Goal: Complete application form

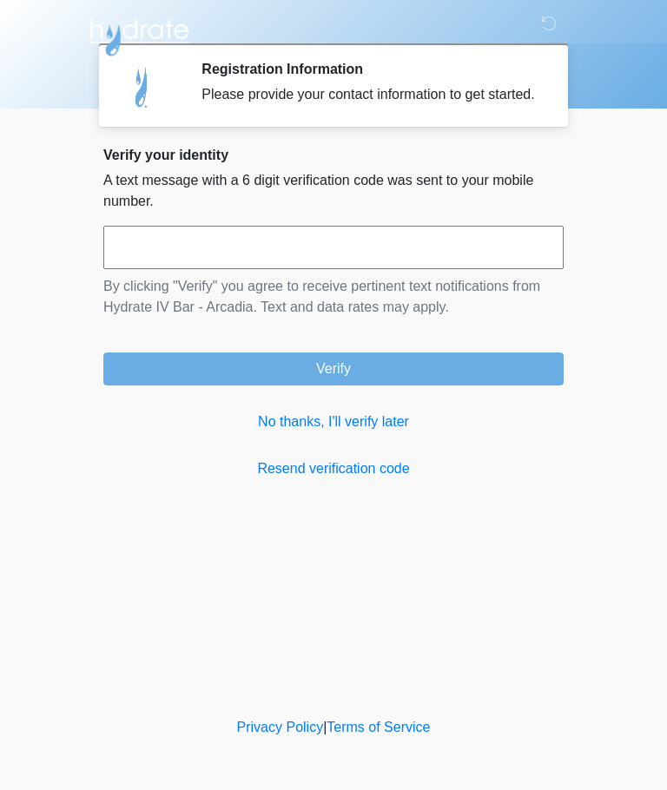
click at [364, 433] on link "No thanks, I'll verify later" at bounding box center [333, 422] width 460 height 21
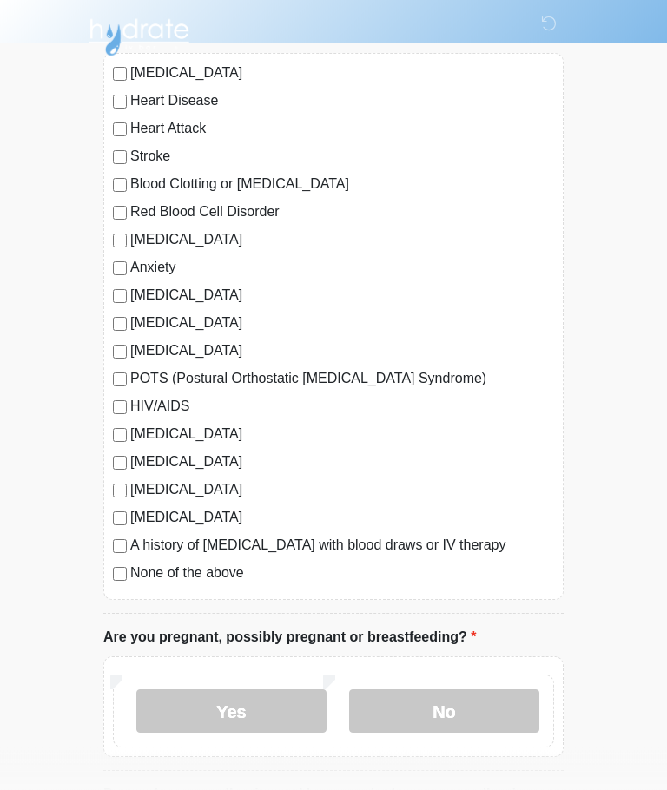
scroll to position [161, 0]
click at [130, 514] on label "Kidney Stones" at bounding box center [342, 517] width 424 height 21
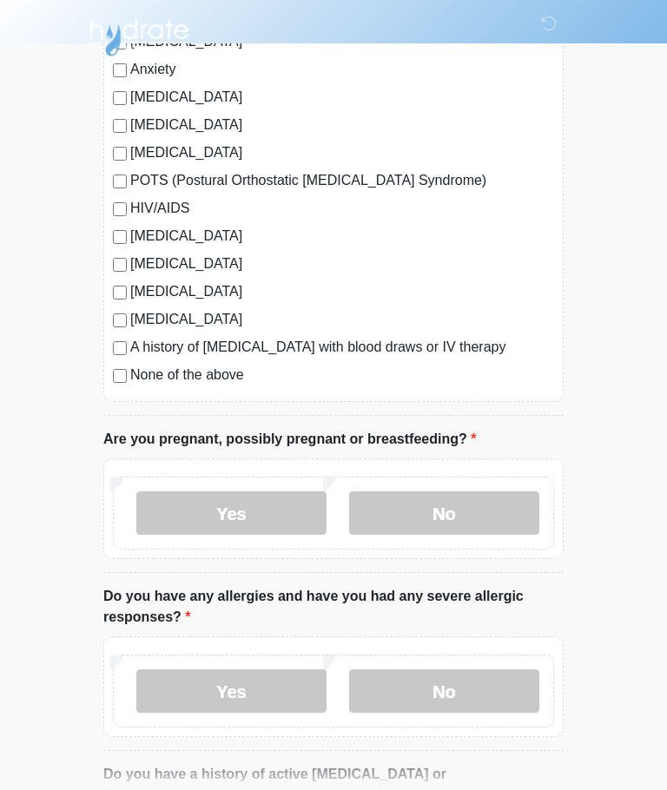
scroll to position [359, 0]
click at [493, 503] on label "No" at bounding box center [444, 513] width 190 height 43
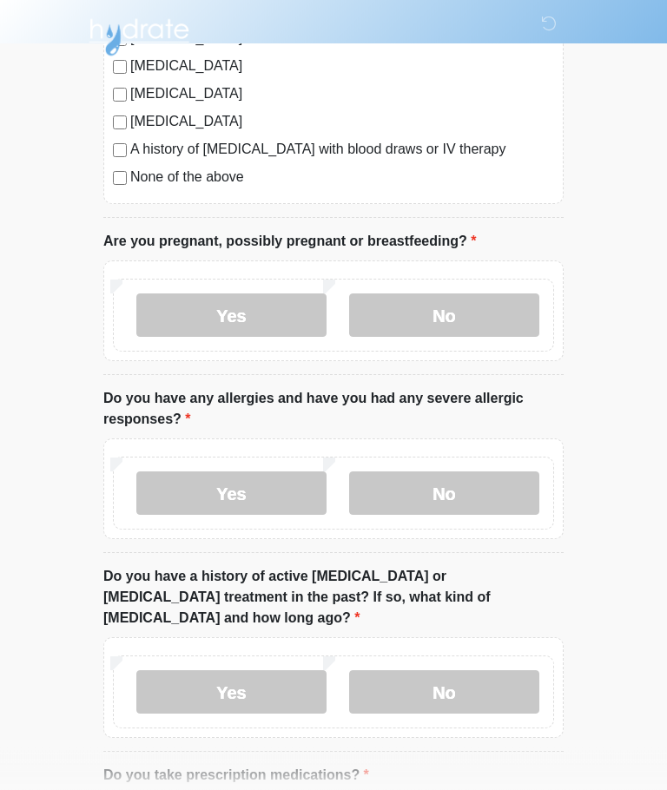
scroll to position [557, 0]
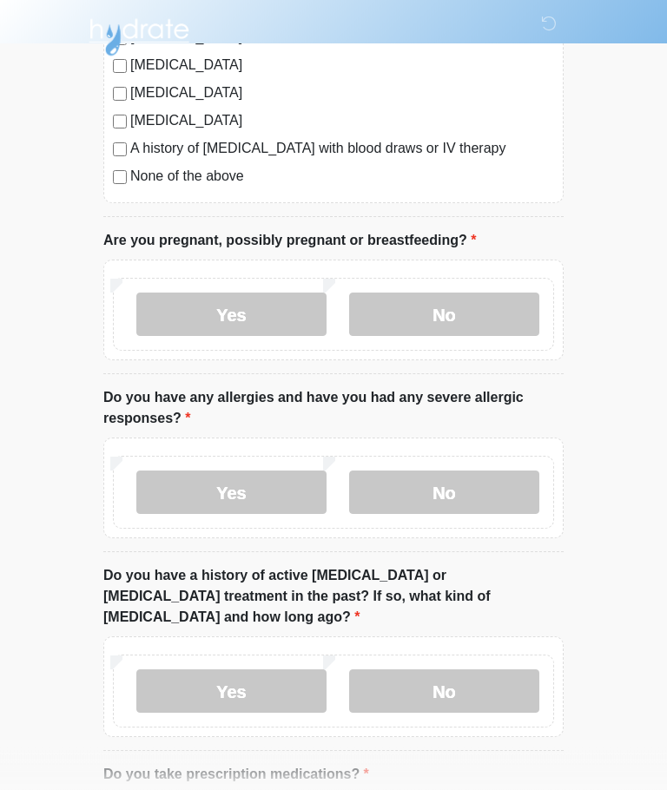
click at [509, 479] on label "No" at bounding box center [444, 493] width 190 height 43
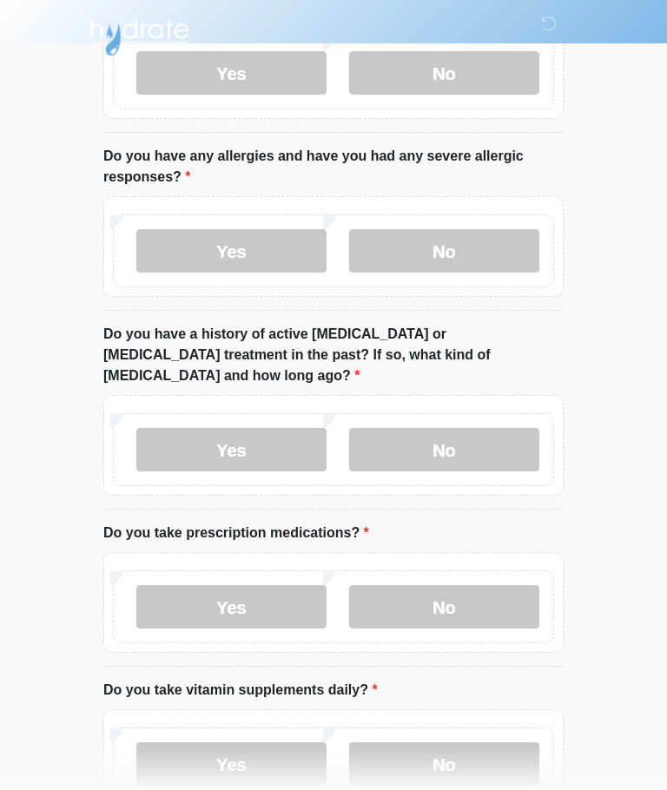
scroll to position [799, 0]
click at [258, 428] on label "Yes" at bounding box center [231, 449] width 190 height 43
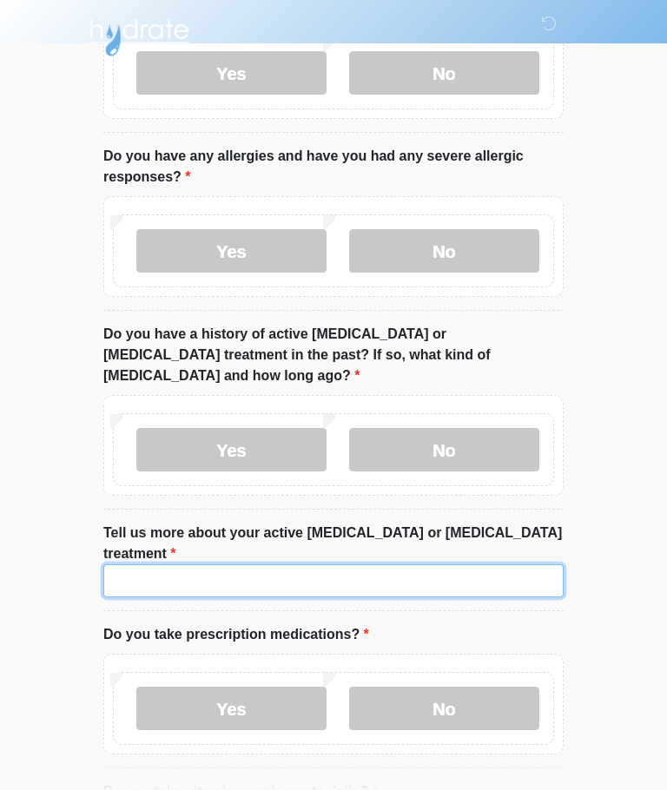
click at [360, 565] on input "Tell us more about your active cancer or cancer treatment" at bounding box center [333, 581] width 460 height 33
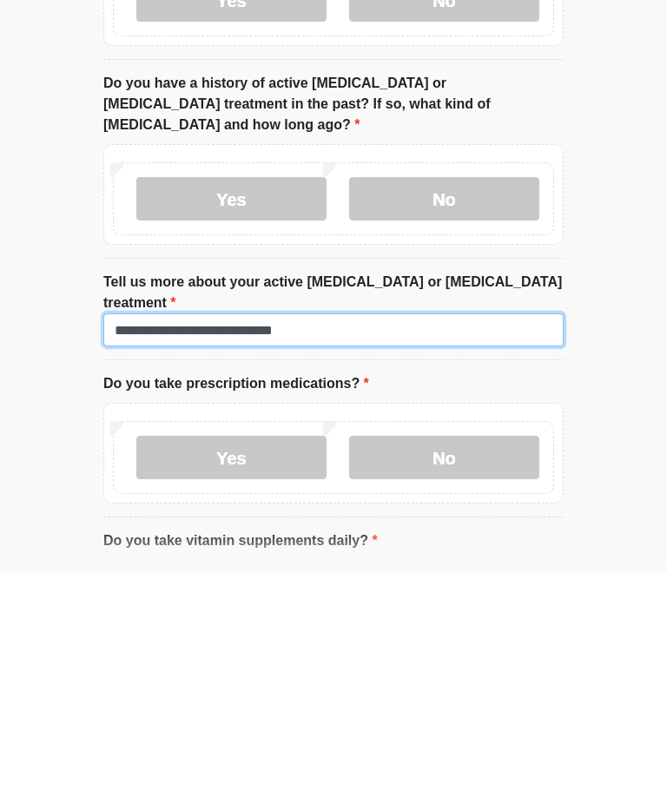
type input "**********"
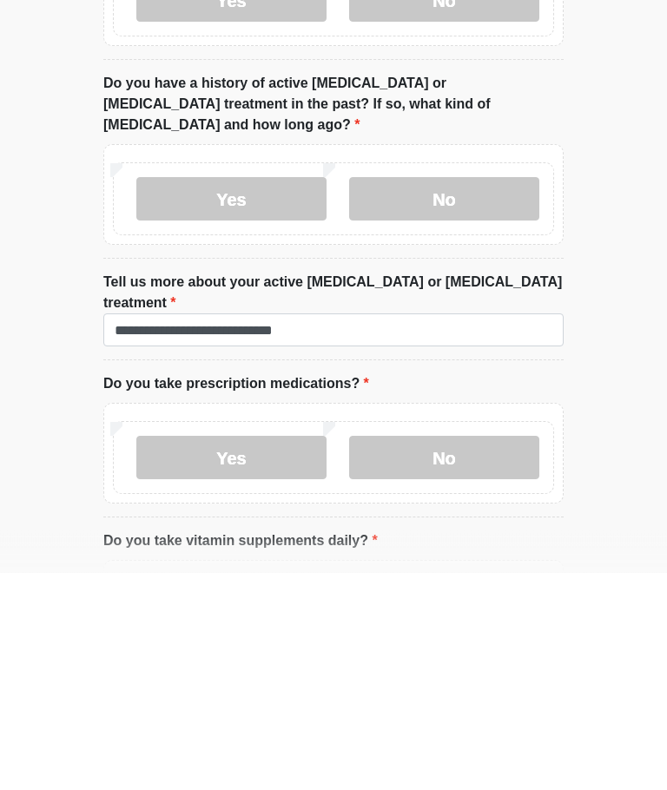
click at [268, 654] on label "Yes" at bounding box center [231, 675] width 190 height 43
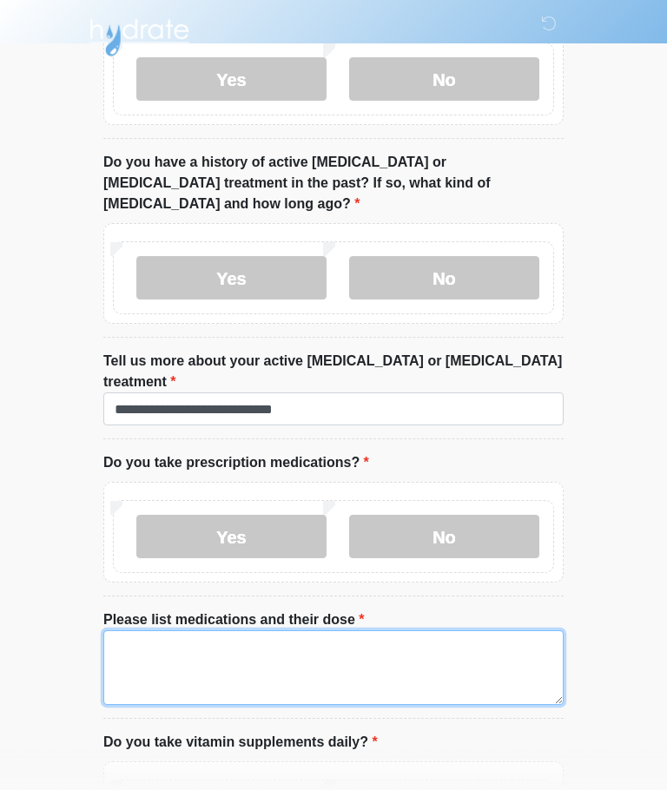
click at [147, 631] on textarea "Please list medications and their dose" at bounding box center [333, 668] width 460 height 75
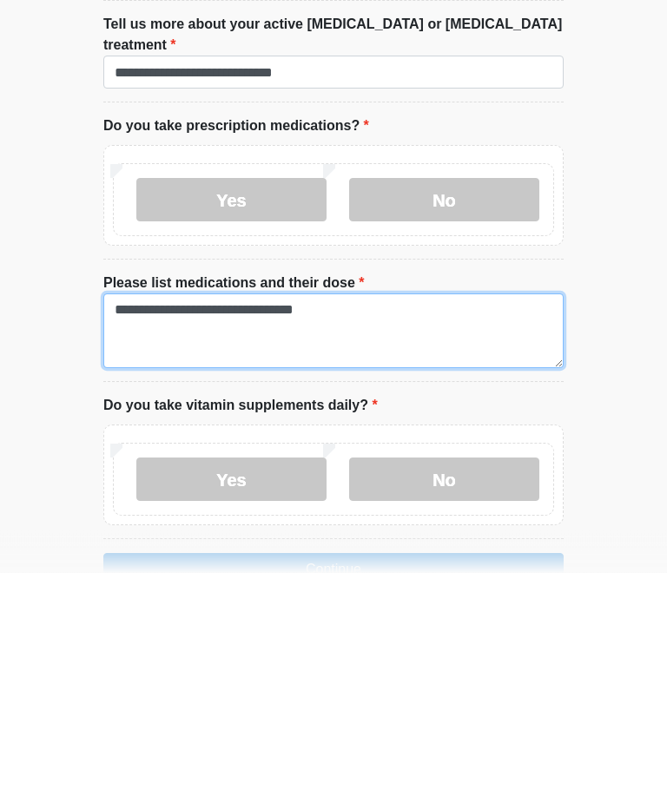
type textarea "**********"
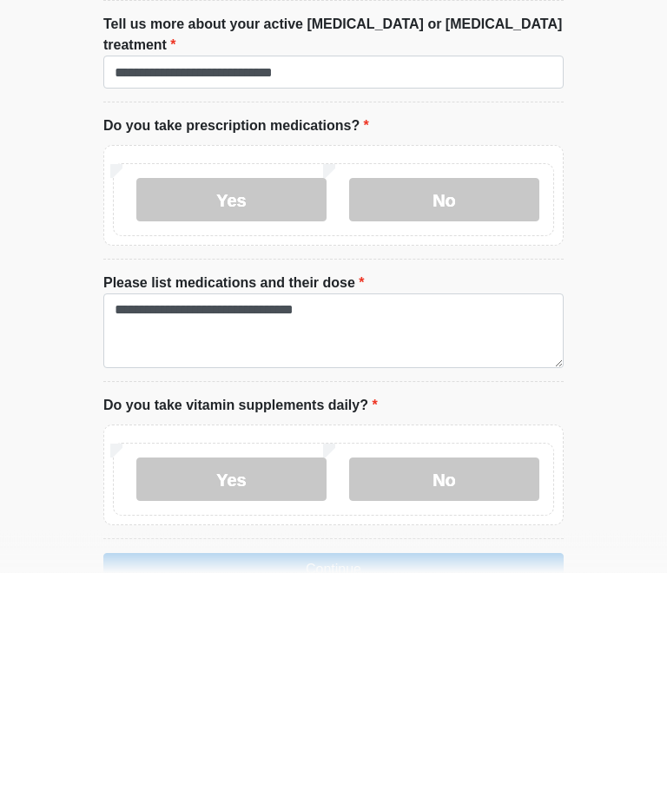
click at [253, 676] on label "Yes" at bounding box center [231, 697] width 190 height 43
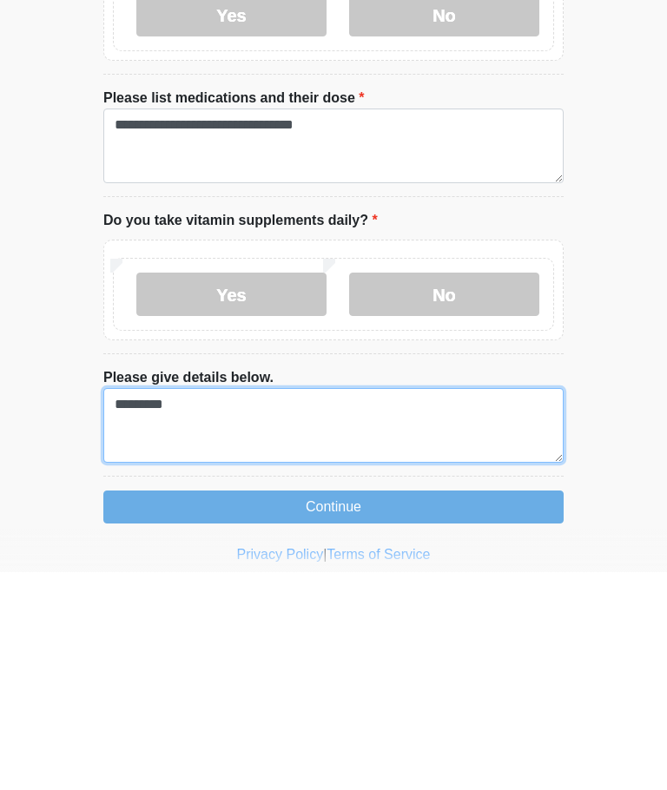
type textarea "*********"
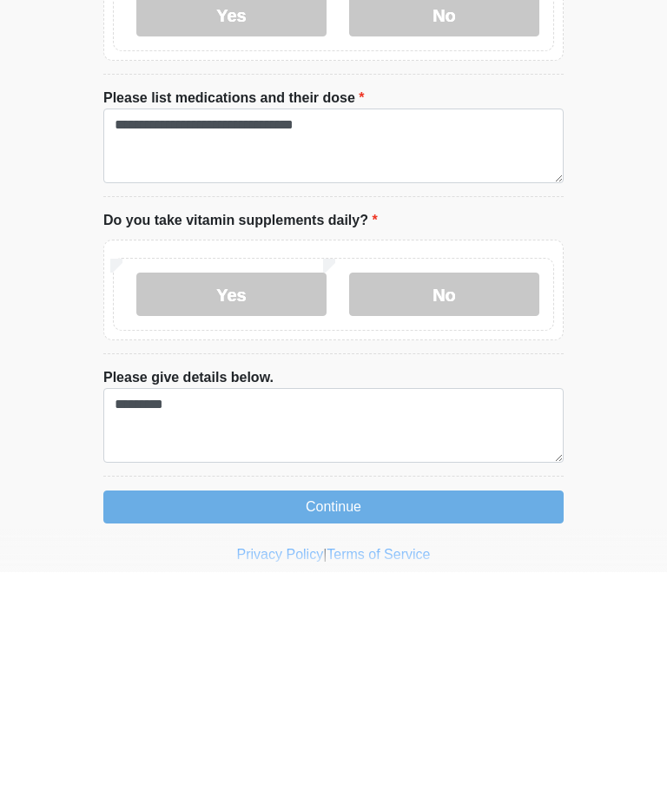
click at [509, 709] on button "Continue" at bounding box center [333, 725] width 460 height 33
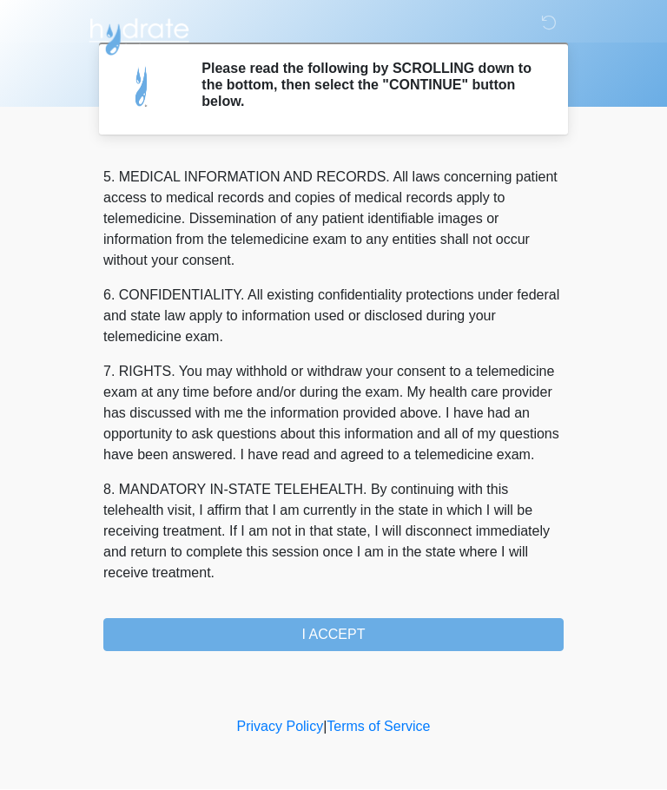
scroll to position [565, 0]
click at [473, 632] on button "I ACCEPT" at bounding box center [333, 635] width 460 height 33
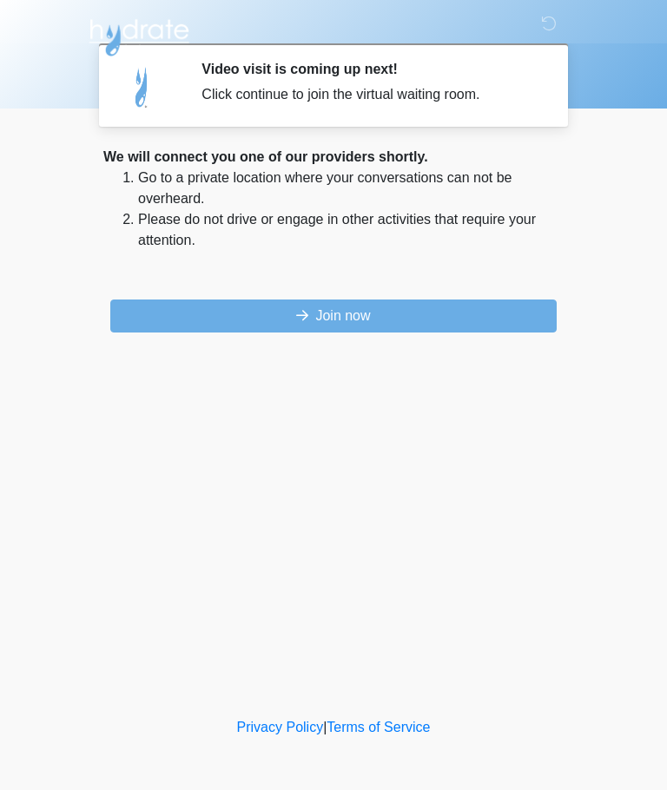
click at [420, 315] on button "Join now" at bounding box center [333, 316] width 446 height 33
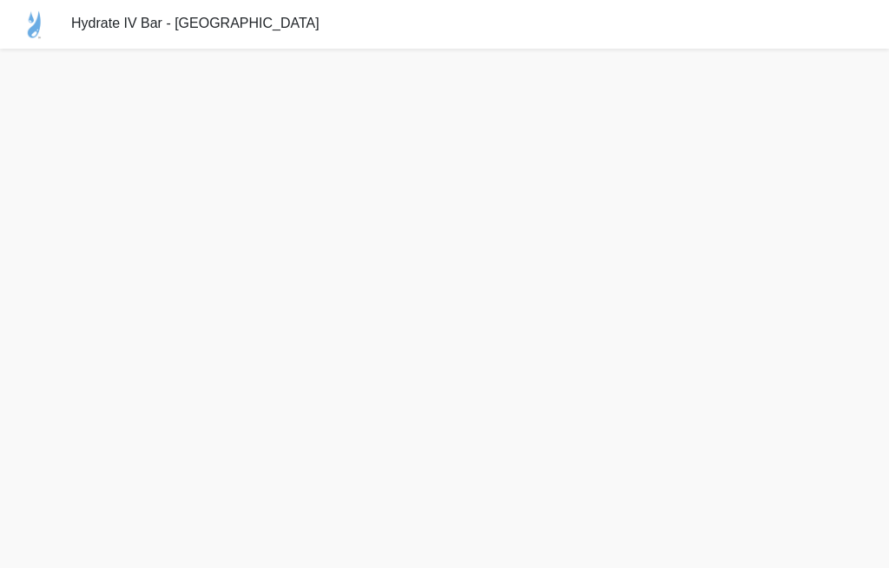
click at [371, 39] on div "Hydrate IV Bar - [GEOGRAPHIC_DATA]" at bounding box center [444, 24] width 889 height 49
